Goal: Transaction & Acquisition: Purchase product/service

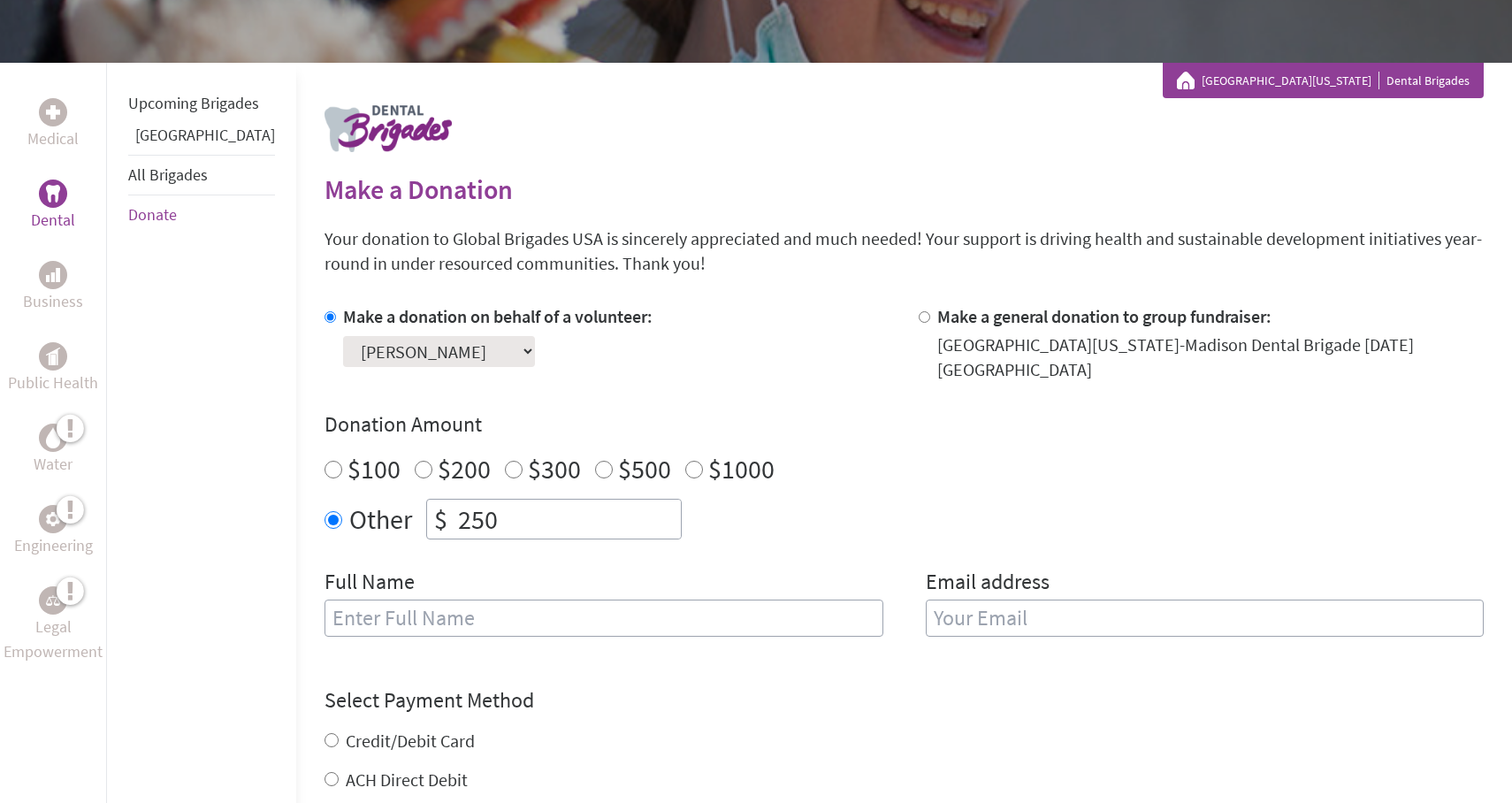
scroll to position [266, 0]
click at [919, 313] on input "Make a general donation to group fundraiser:" at bounding box center [925, 318] width 11 height 11
radio input "true"
click at [325, 321] on input "Make a donation on behalf of a volunteer:" at bounding box center [330, 318] width 11 height 11
radio input "true"
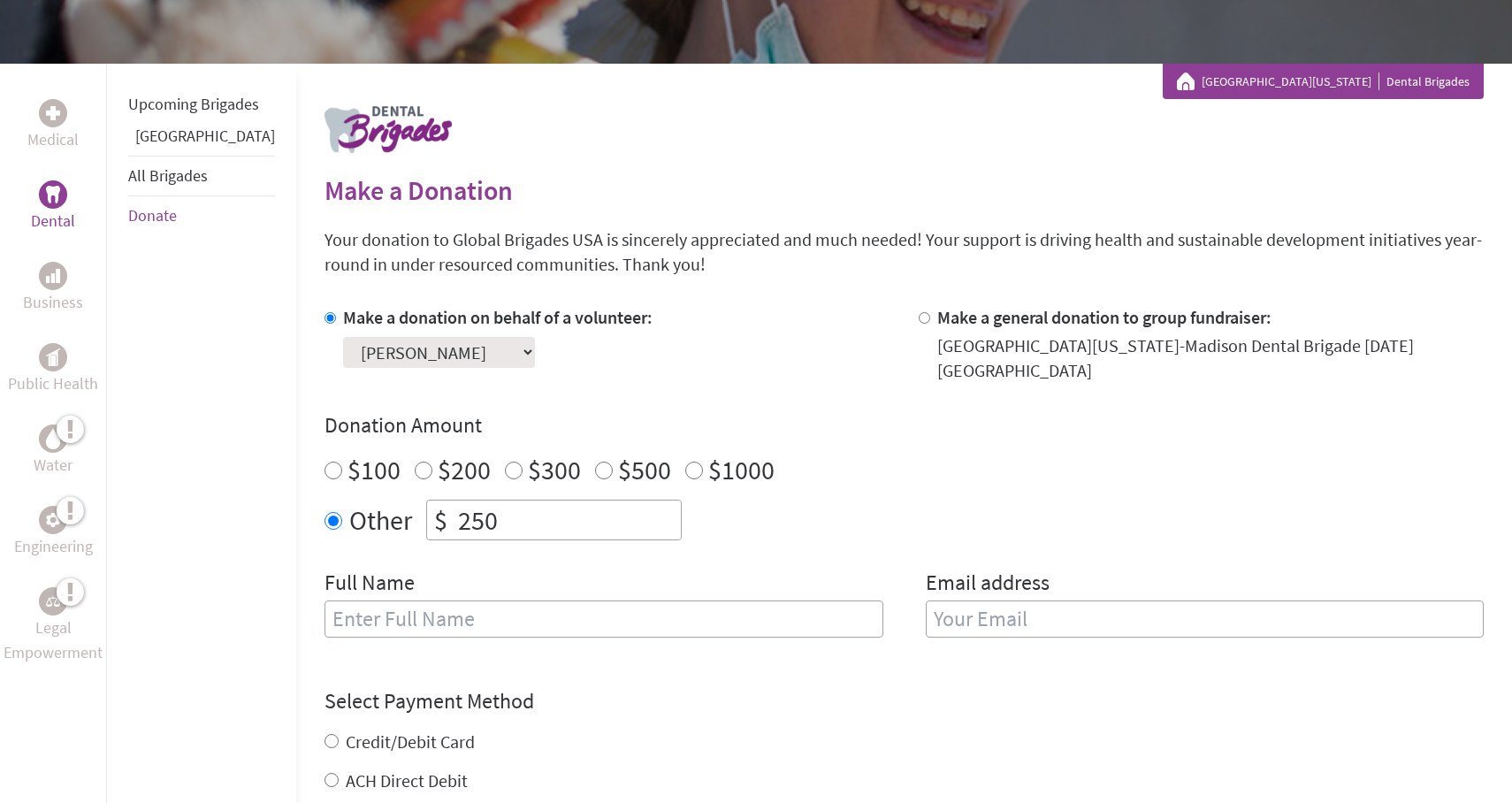
click at [404, 609] on input "text" at bounding box center [604, 618] width 559 height 37
type input "[PERSON_NAME]"
type input "[EMAIL_ADDRESS][DOMAIN_NAME]"
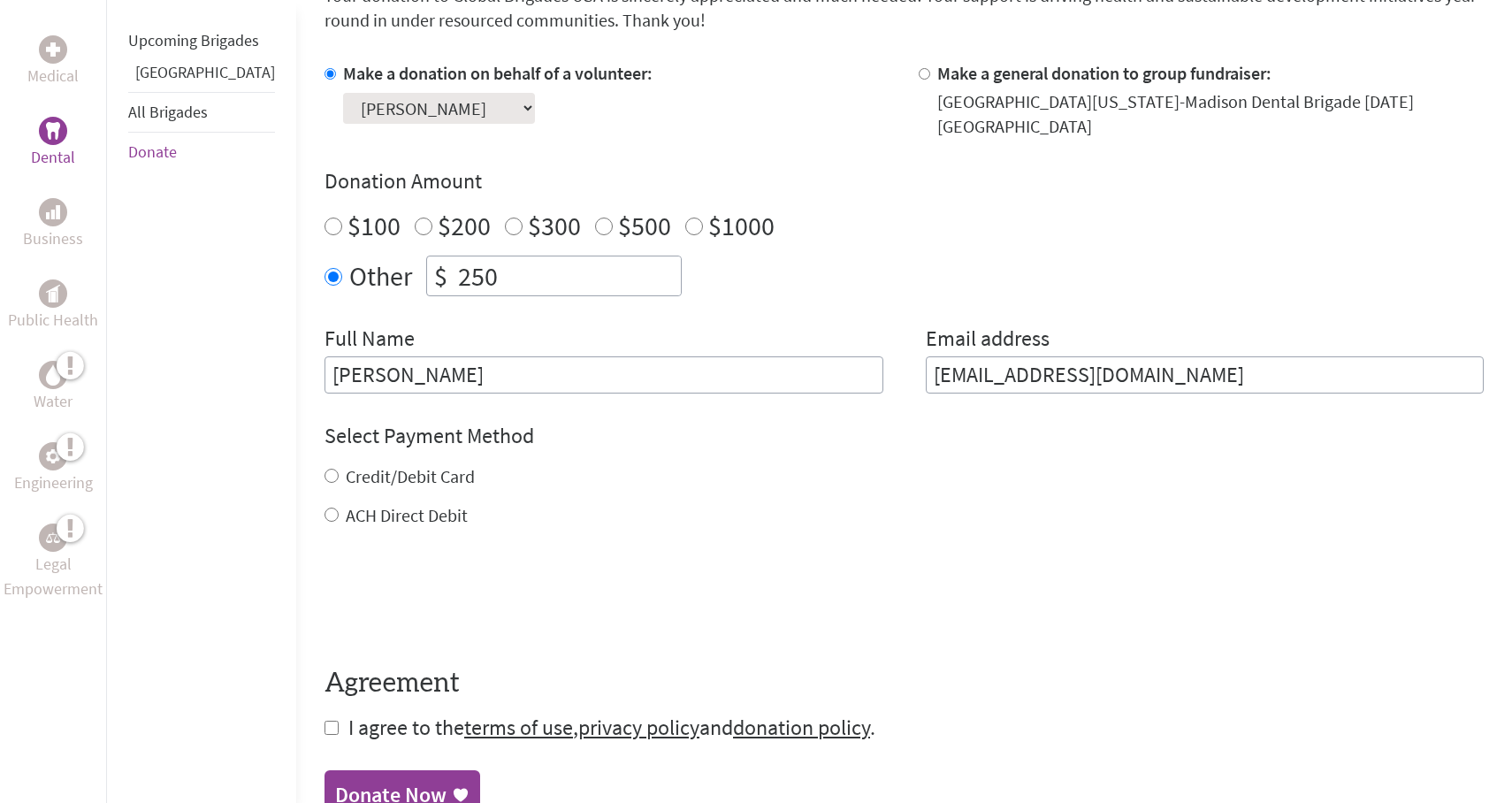
scroll to position [511, 0]
click at [325, 464] on div "Credit/Debit Card" at bounding box center [904, 476] width 1160 height 25
click at [325, 467] on input "Credit/Debit Card" at bounding box center [331, 474] width 14 height 14
radio input "true"
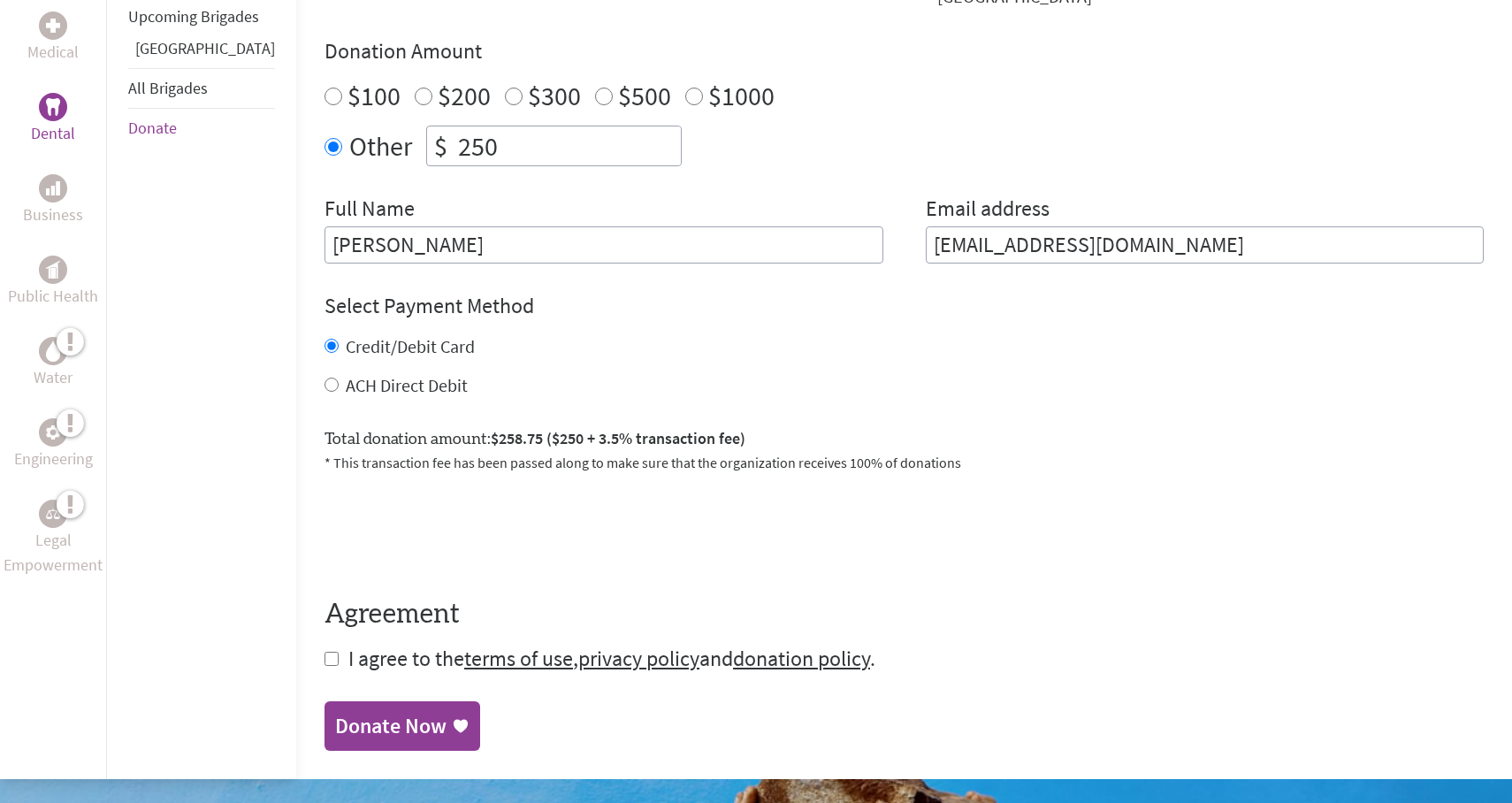
scroll to position [769, 0]
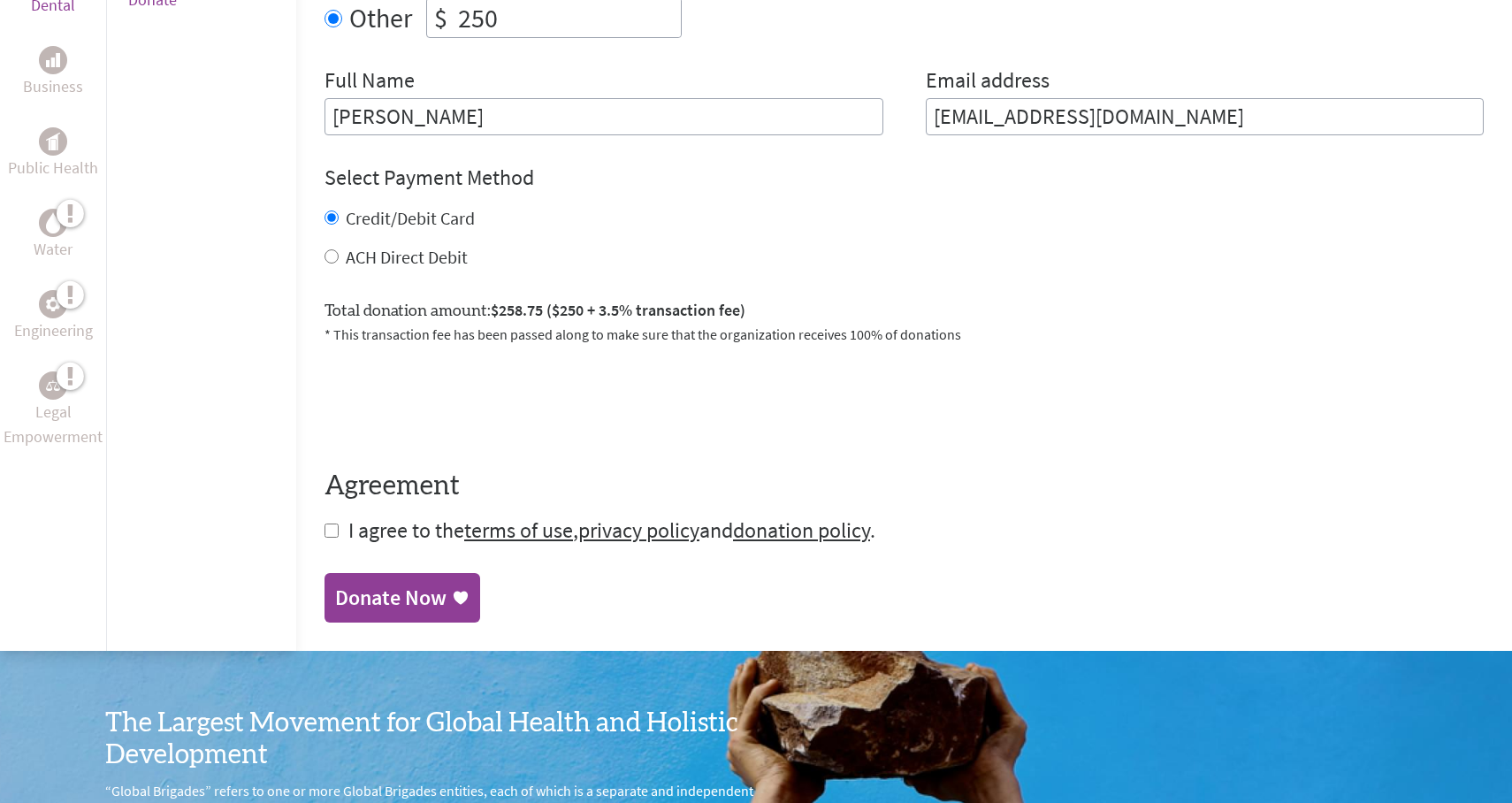
click at [325, 523] on input "checkbox" at bounding box center [331, 529] width 14 height 14
checkbox input "true"
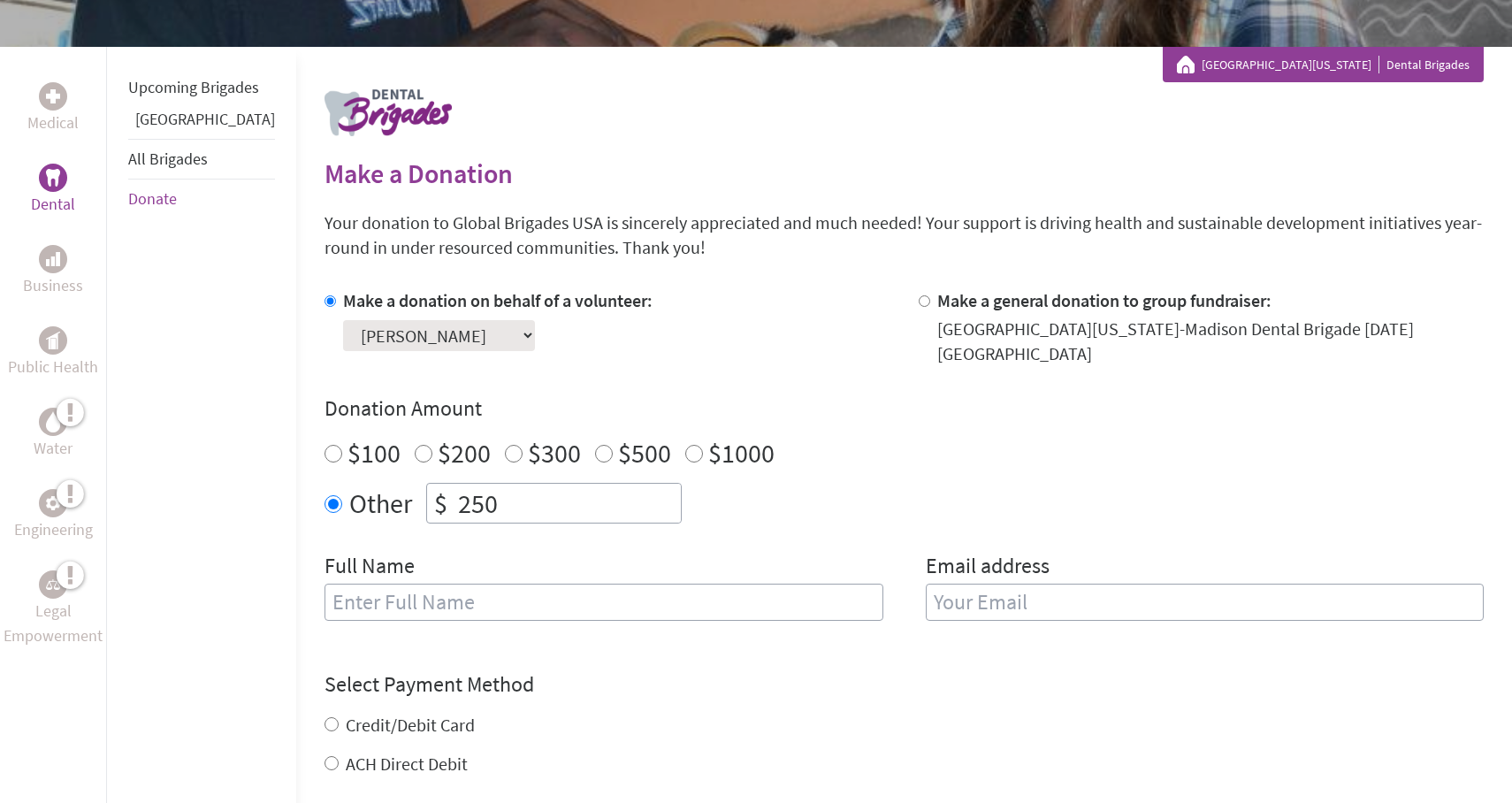
scroll to position [320, 0]
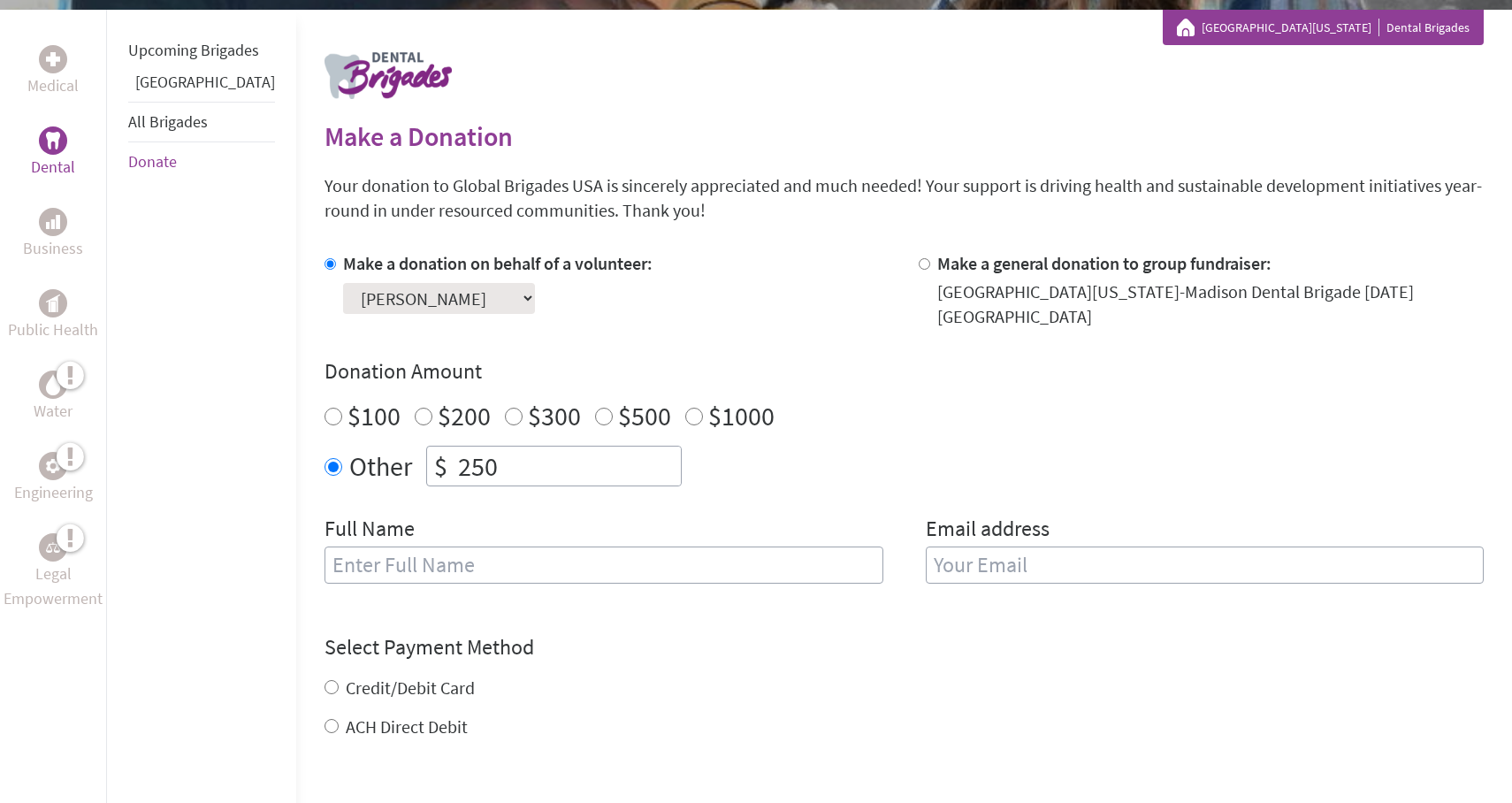
click at [422, 561] on input "text" at bounding box center [604, 565] width 559 height 37
type input "[PERSON_NAME]"
type input "[EMAIL_ADDRESS][DOMAIN_NAME]"
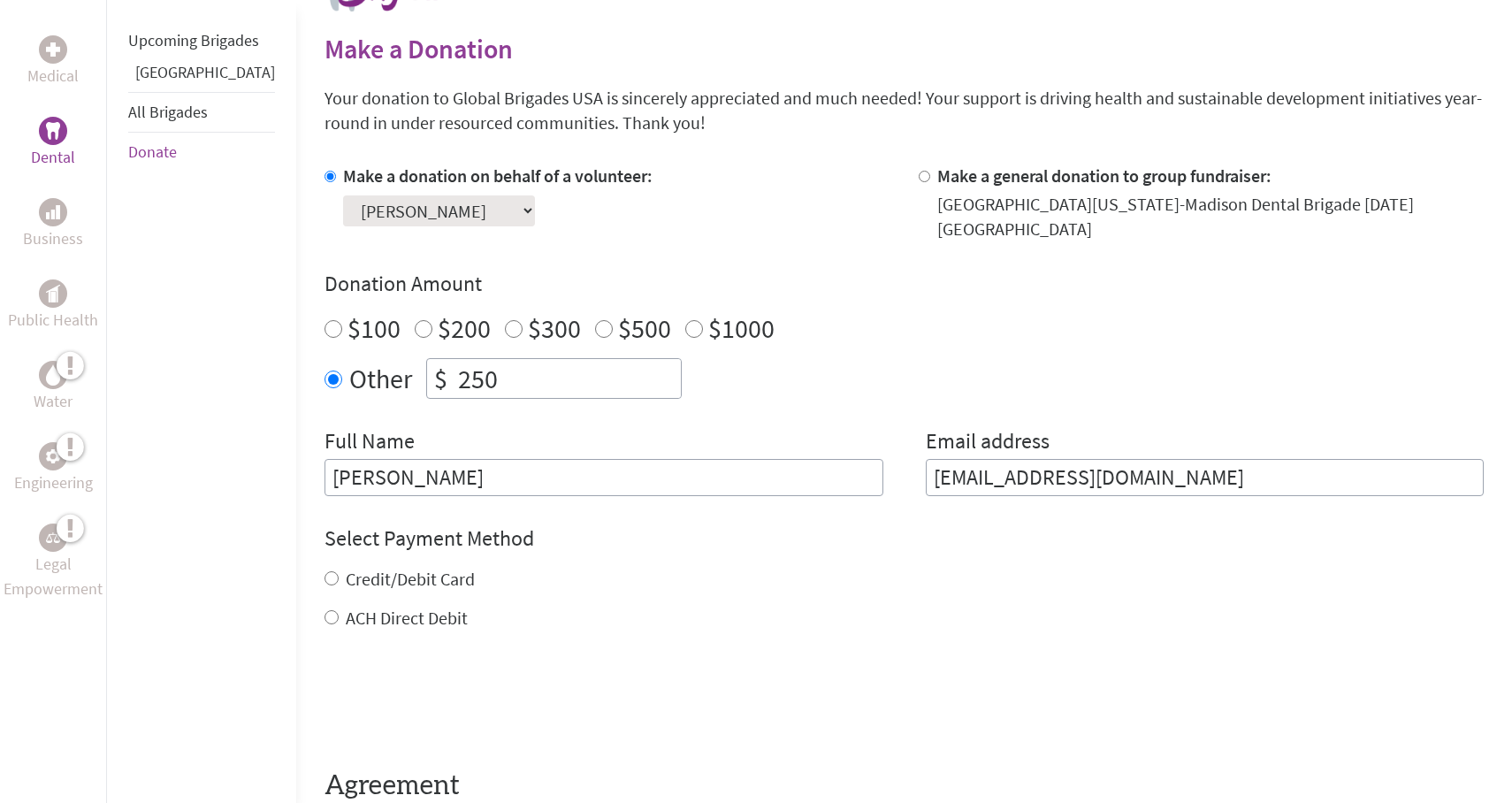
scroll to position [434, 0]
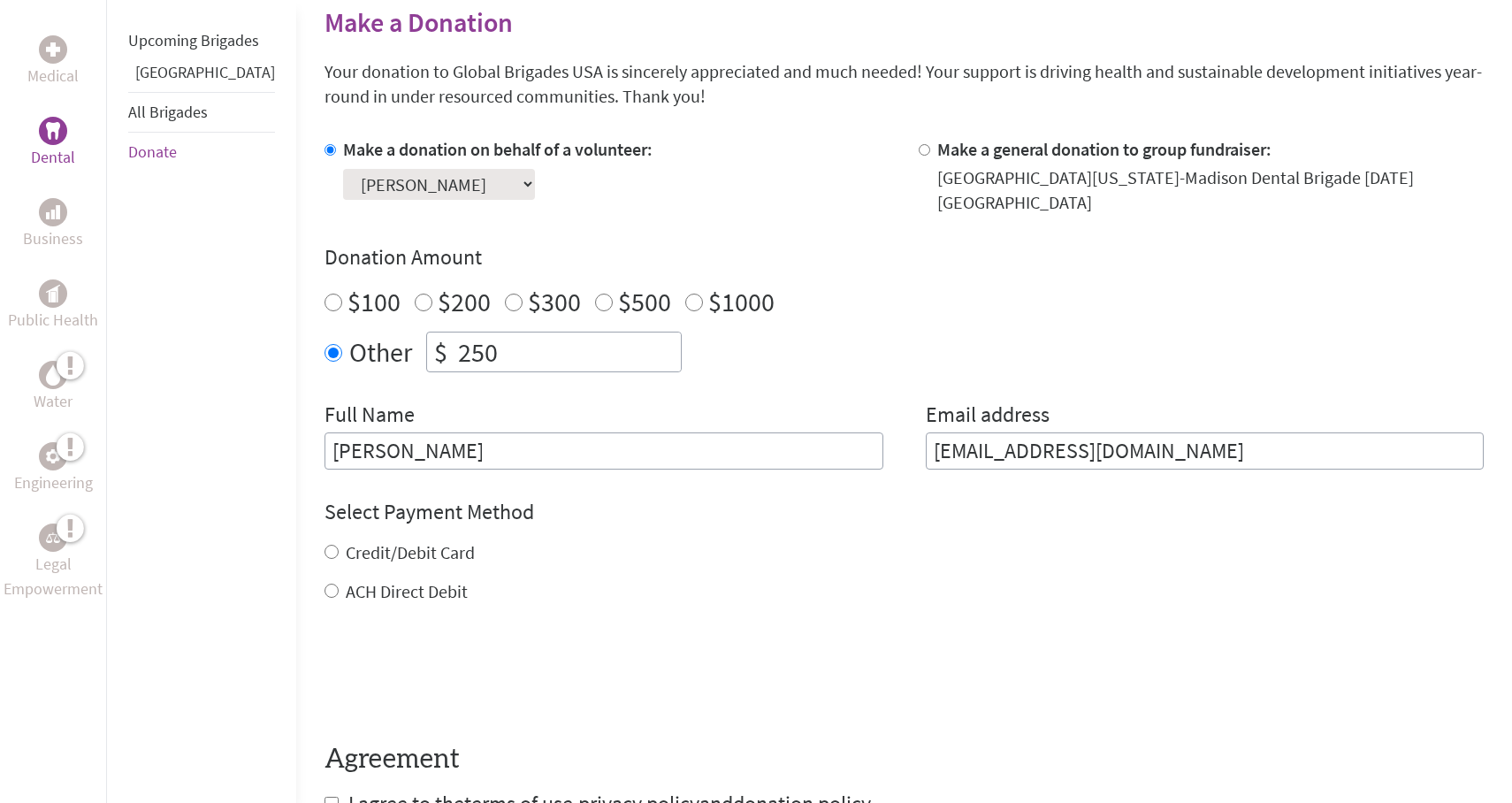
click at [325, 544] on input "Credit/Debit Card" at bounding box center [331, 551] width 14 height 14
radio input "true"
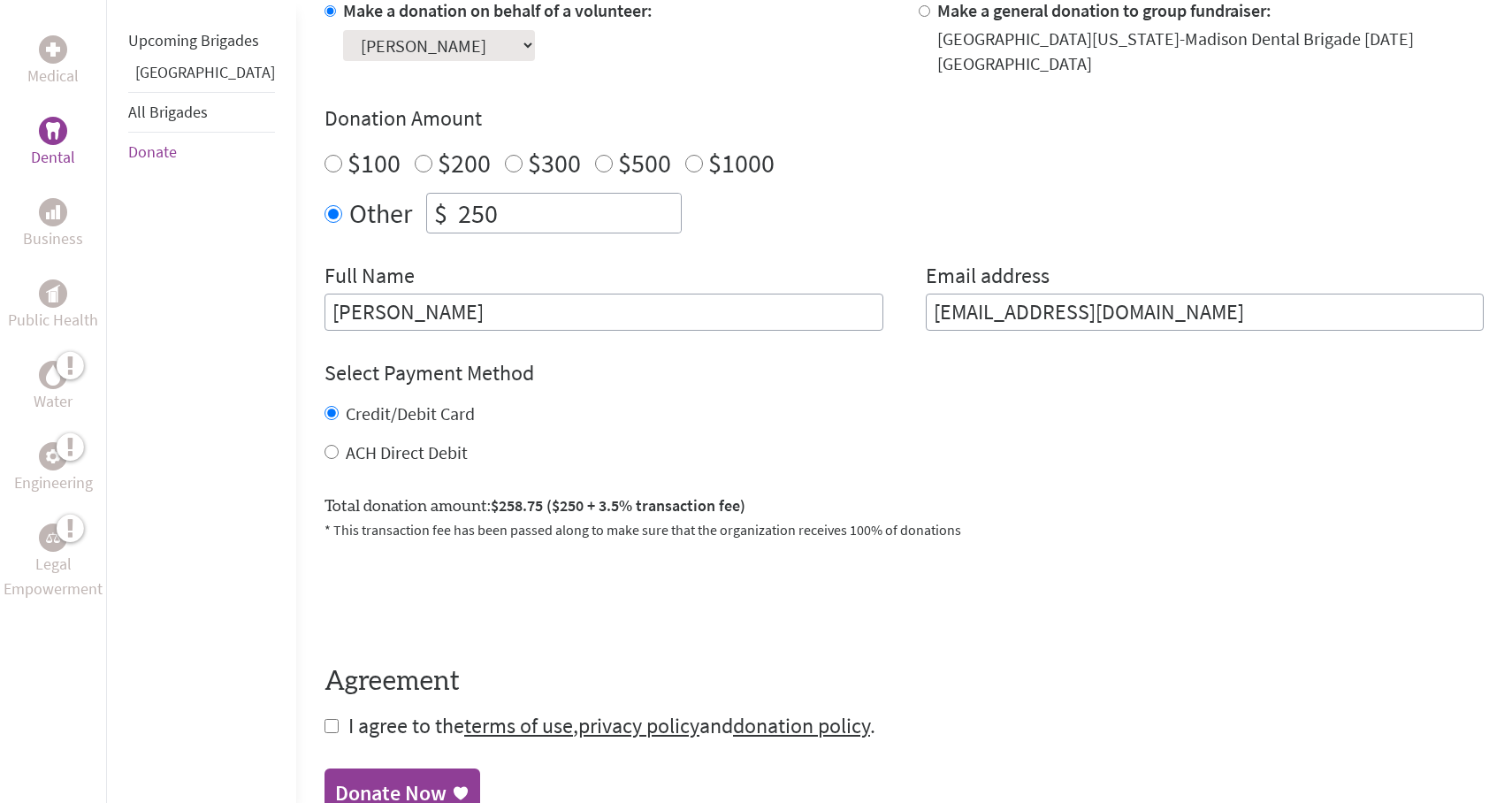
scroll to position [572, 0]
click at [325, 720] on input "checkbox" at bounding box center [331, 726] width 14 height 14
checkbox input "true"
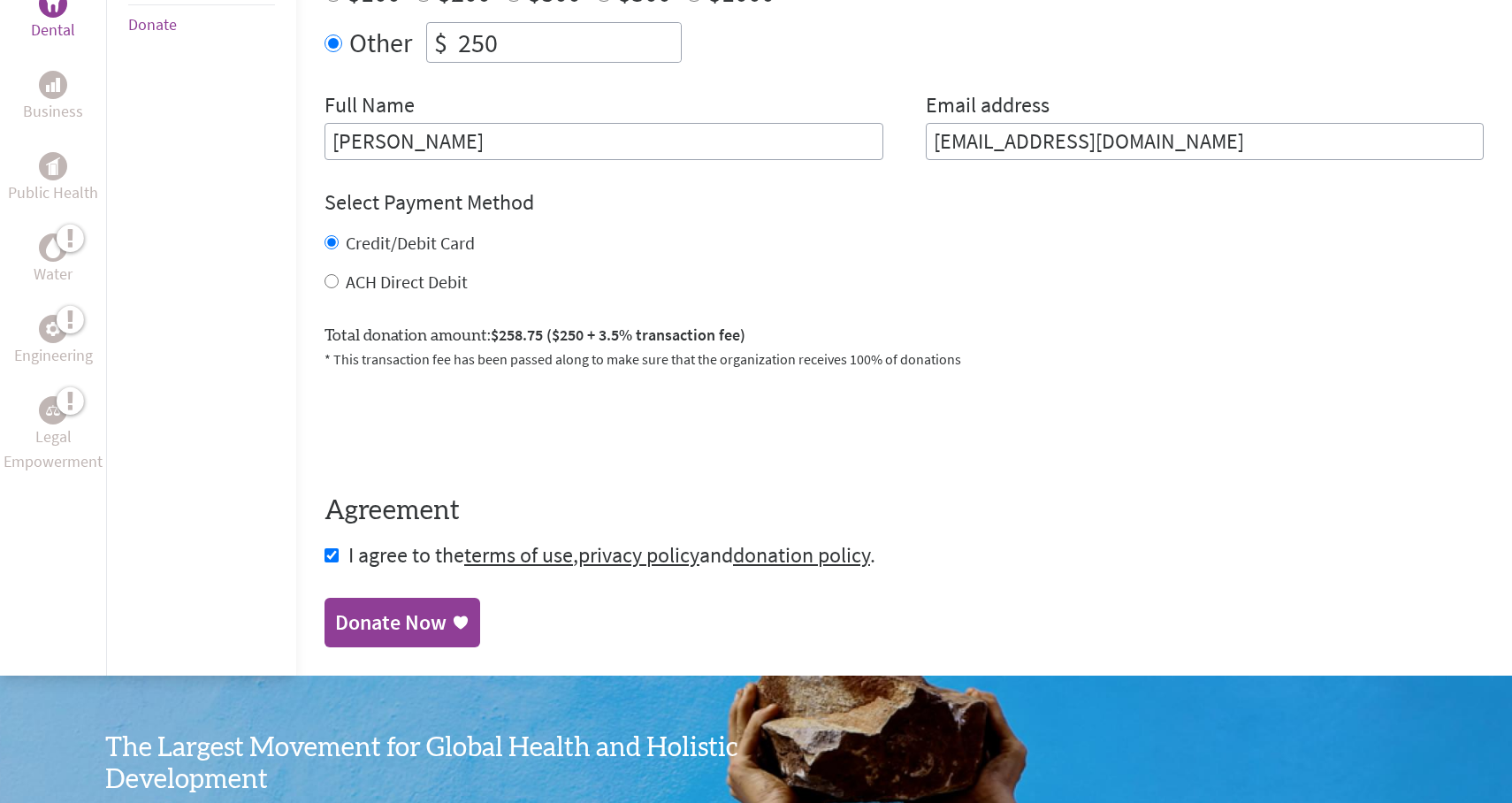
scroll to position [748, 0]
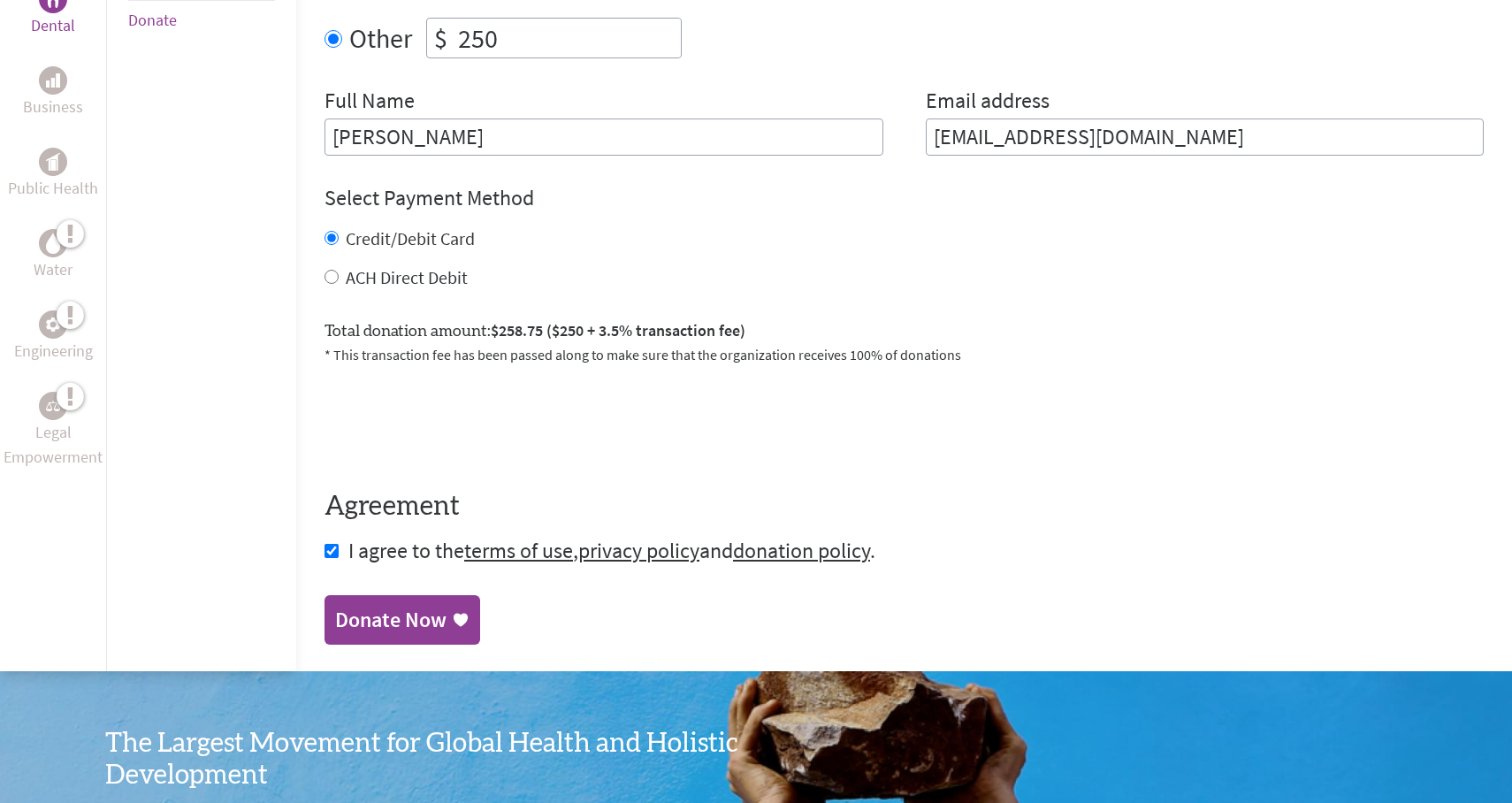
click at [383, 605] on div "Donate Now" at bounding box center [391, 619] width 111 height 29
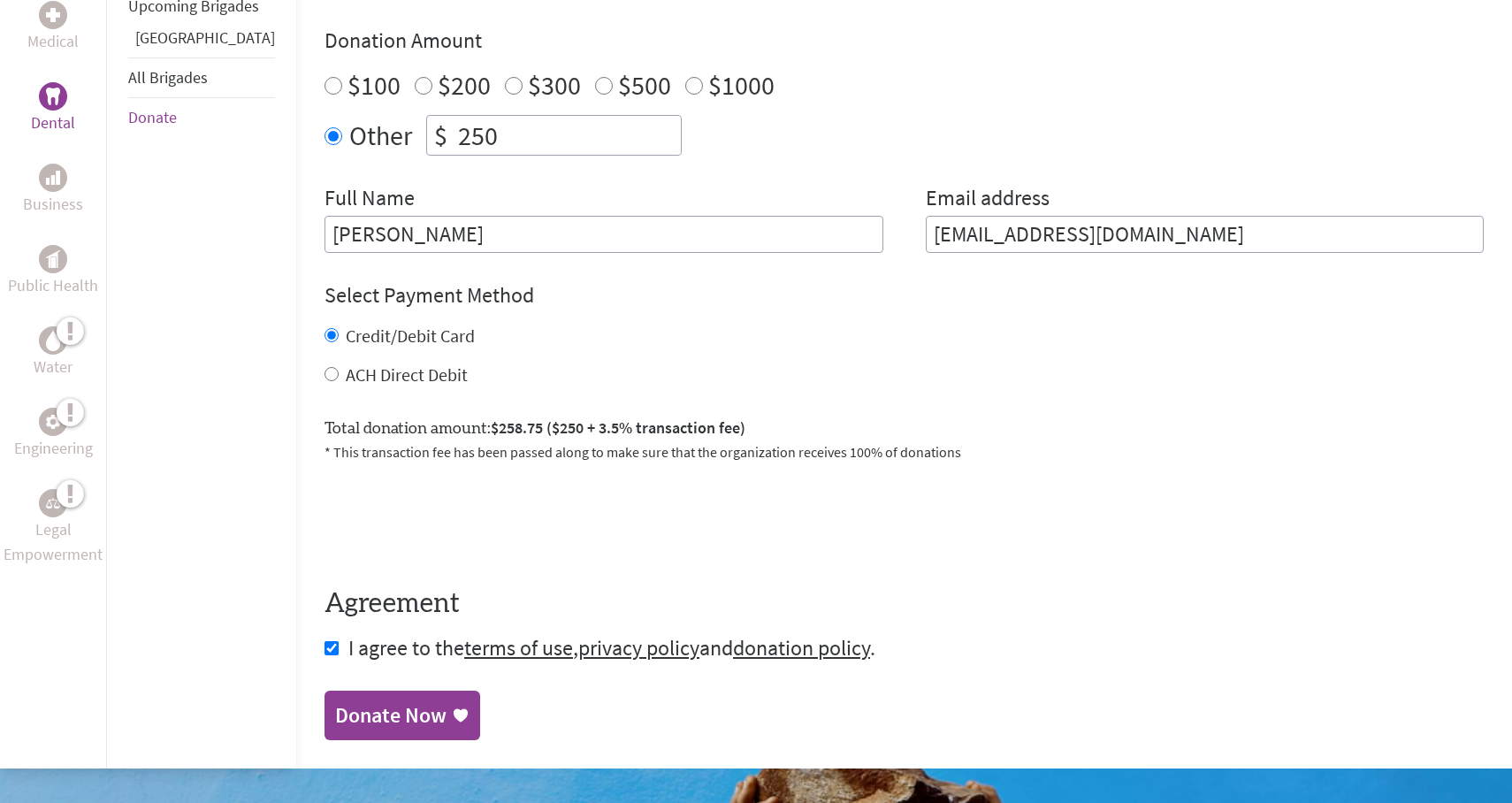
scroll to position [593, 0]
